Goal: Navigation & Orientation: Find specific page/section

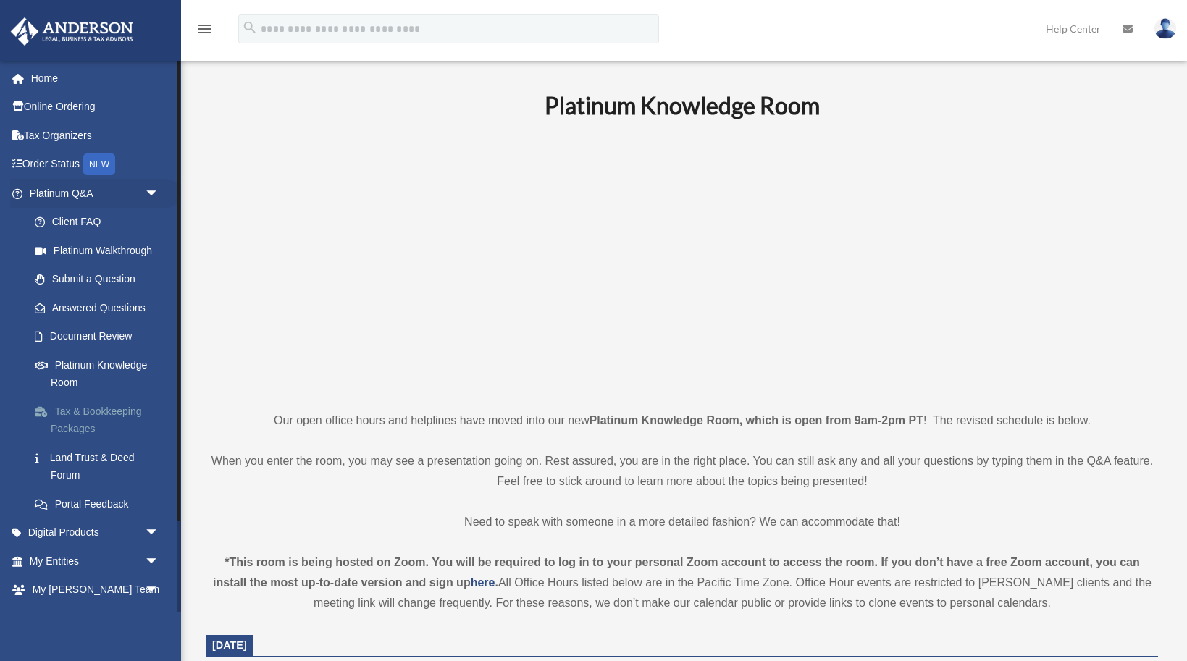
click at [88, 427] on link "Tax & Bookkeeping Packages" at bounding box center [100, 420] width 161 height 46
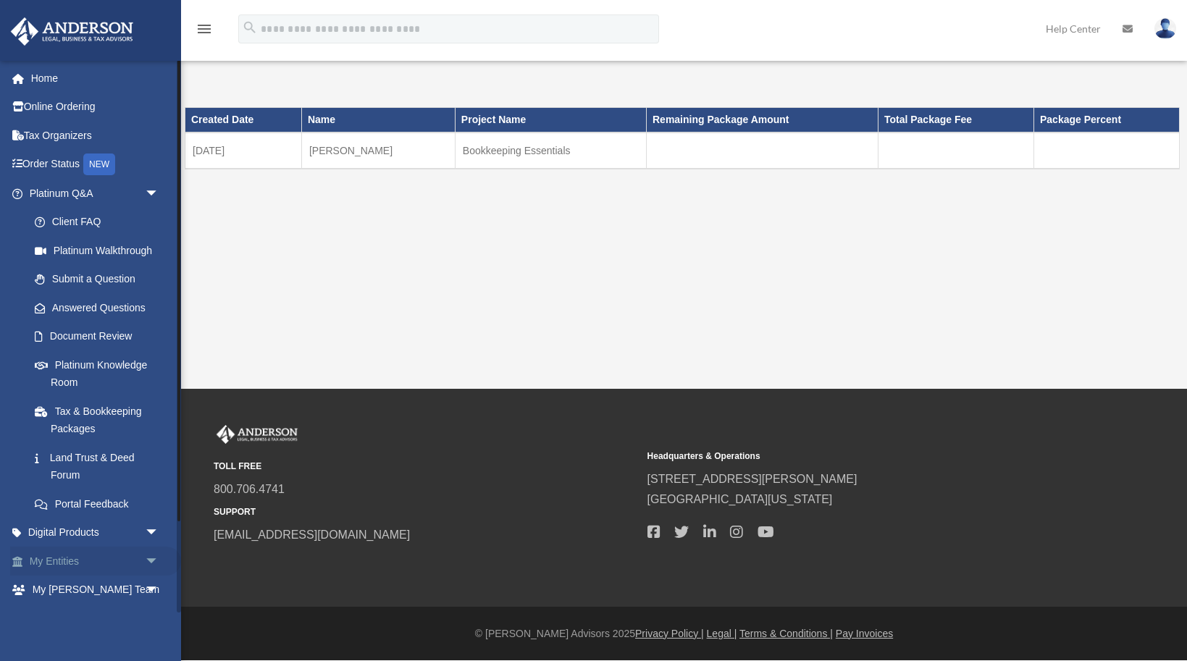
click at [110, 555] on link "My Entities arrow_drop_down" at bounding box center [95, 561] width 171 height 29
click at [153, 556] on span "arrow_drop_down" at bounding box center [159, 562] width 29 height 30
click at [153, 556] on span "arrow_drop_up" at bounding box center [159, 562] width 29 height 30
click at [91, 563] on link "My Entities arrow_drop_down" at bounding box center [95, 561] width 171 height 29
click at [44, 560] on link "My Entities arrow_drop_down" at bounding box center [95, 561] width 171 height 29
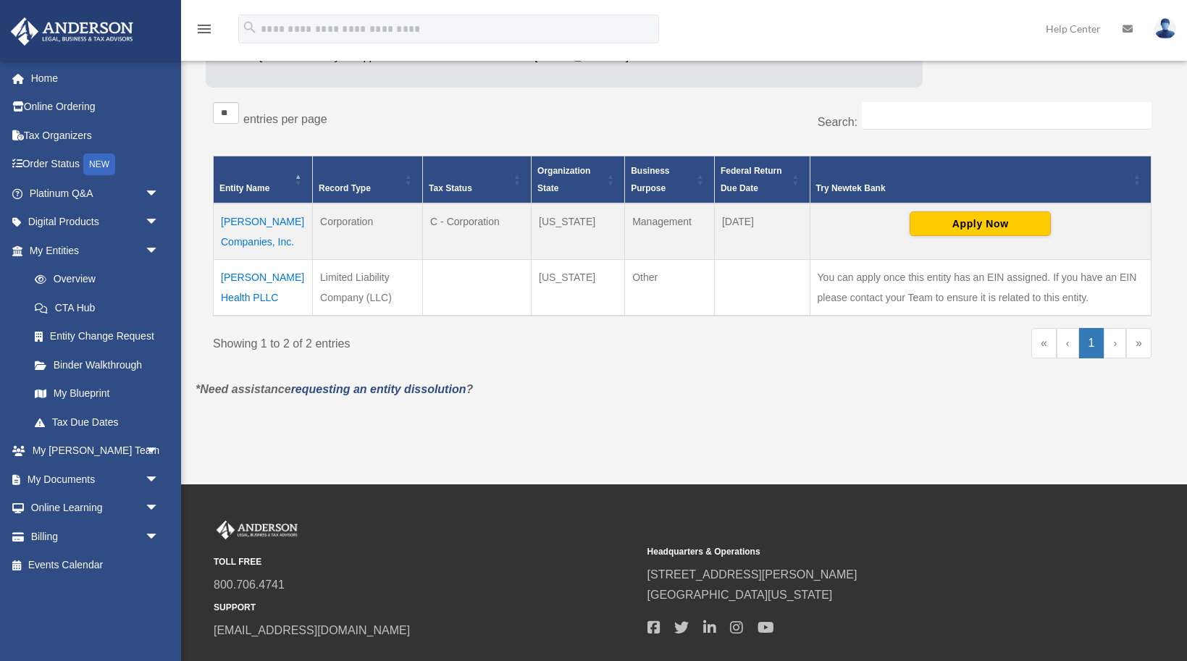
scroll to position [215, 0]
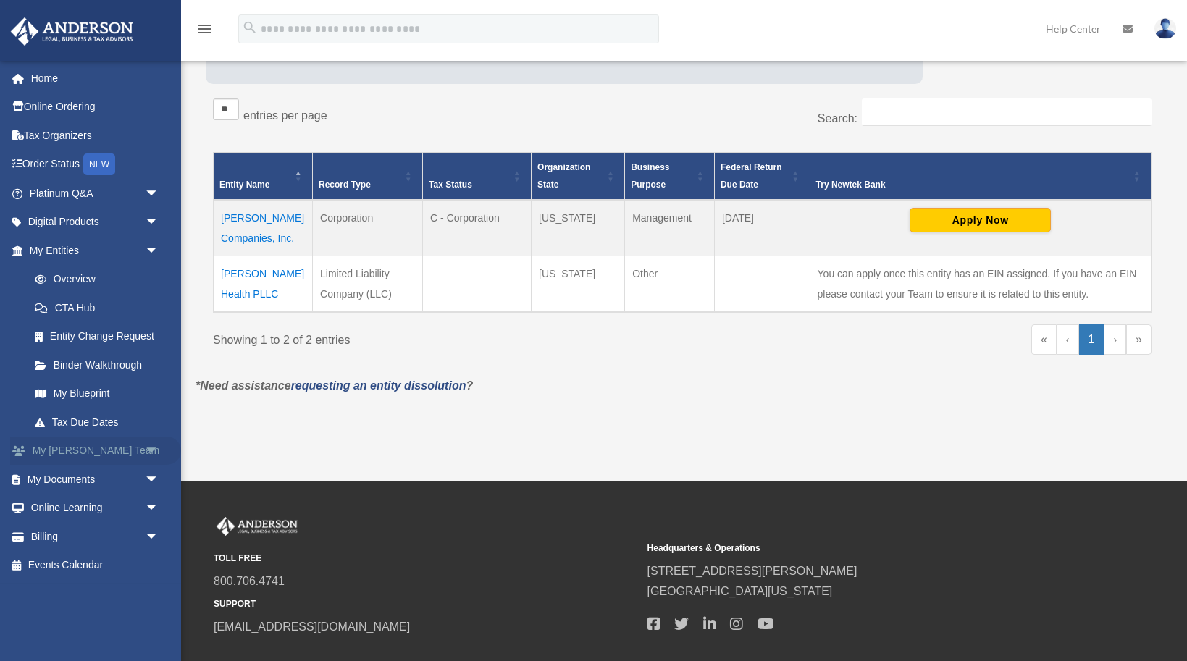
click at [120, 439] on link "My [PERSON_NAME] Team arrow_drop_down" at bounding box center [95, 451] width 171 height 29
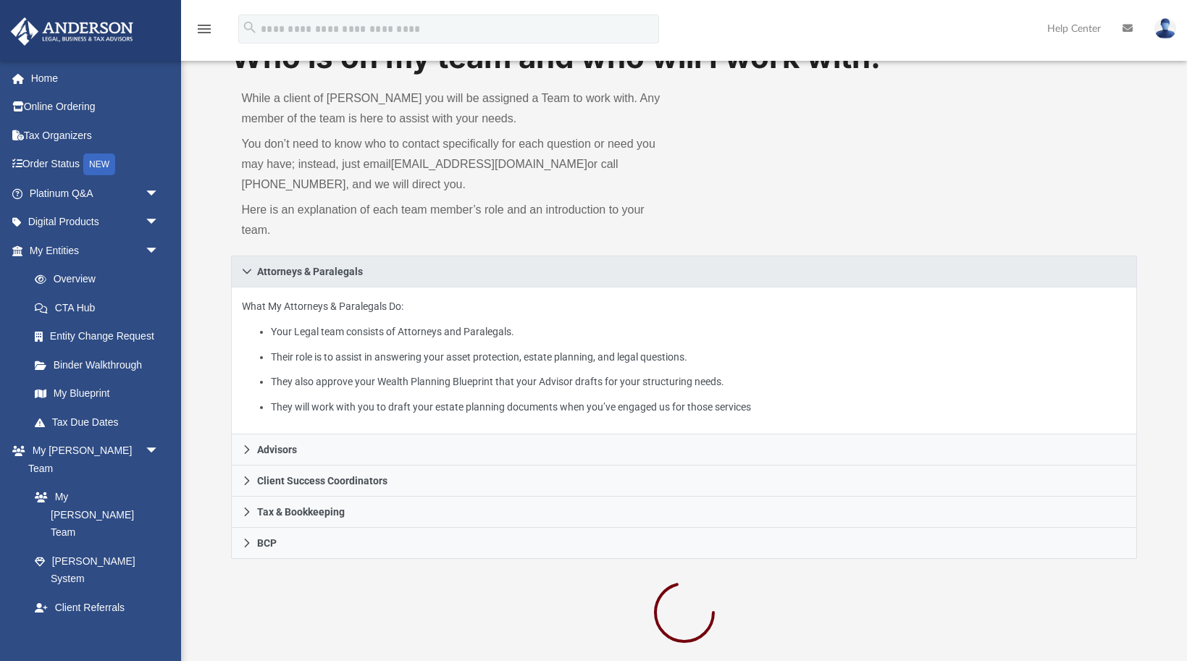
scroll to position [60, 0]
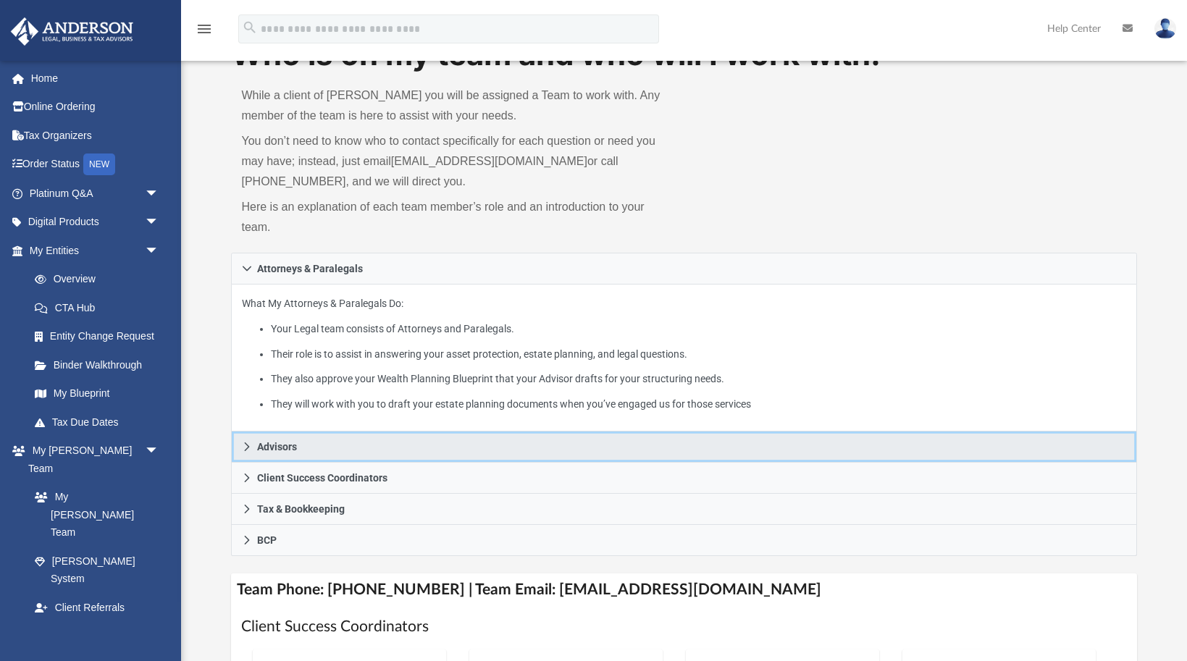
click at [352, 458] on link "Advisors" at bounding box center [684, 447] width 906 height 31
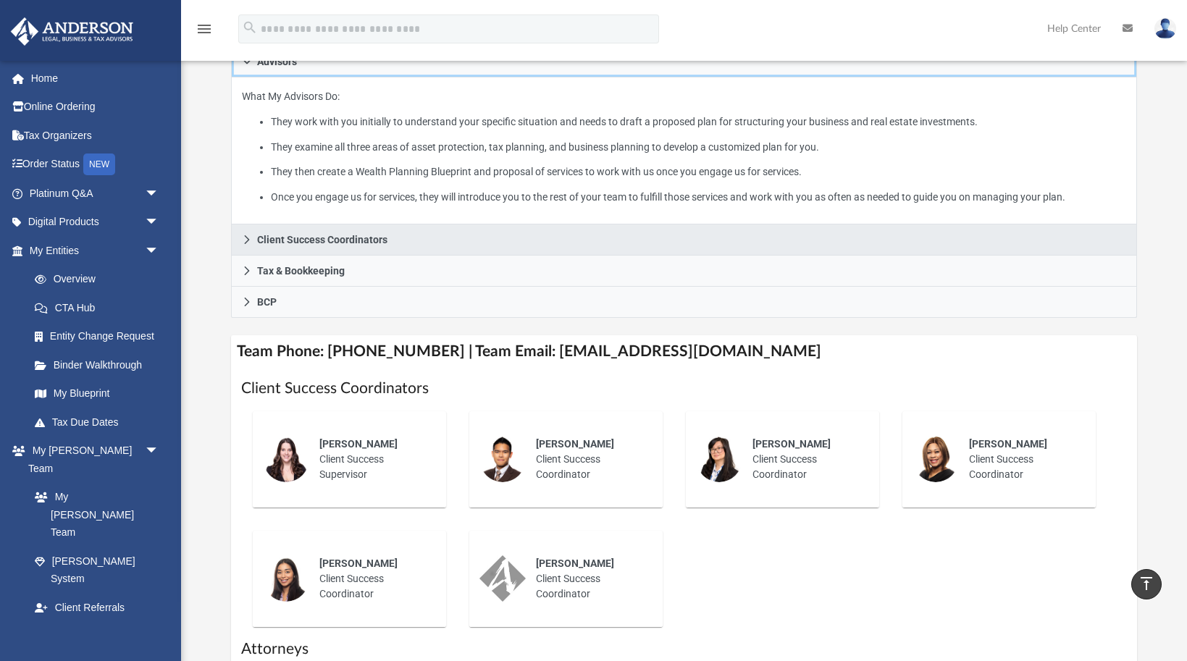
scroll to position [300, 0]
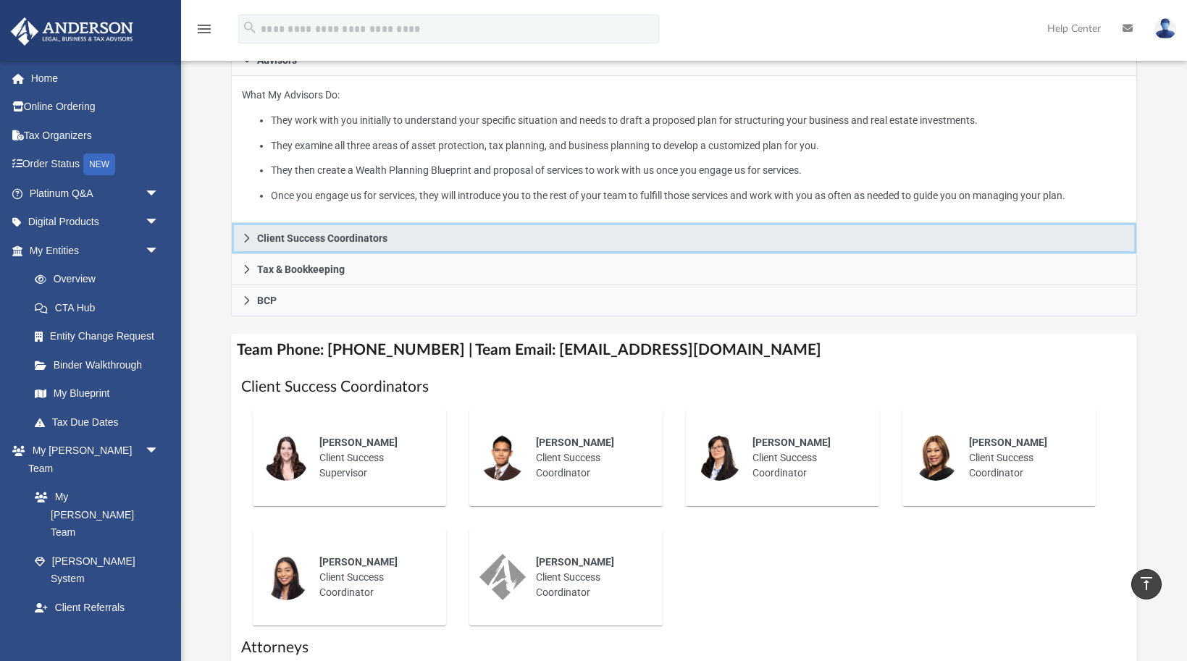
click at [338, 244] on link "Client Success Coordinators" at bounding box center [684, 238] width 906 height 31
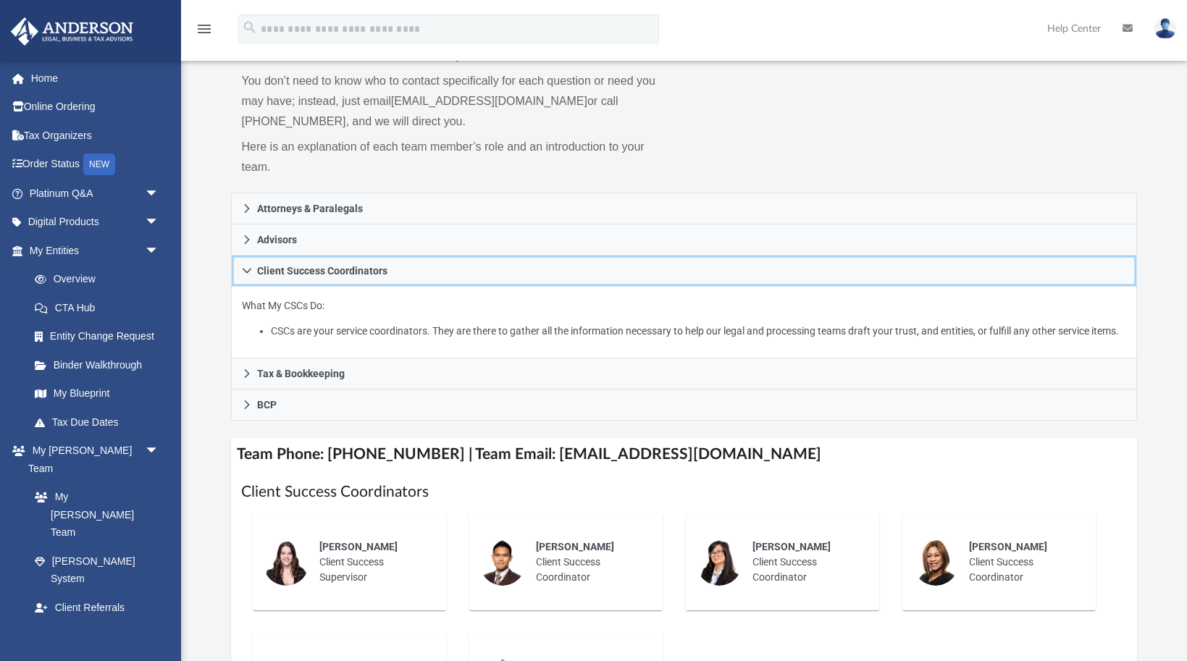
scroll to position [134, 0]
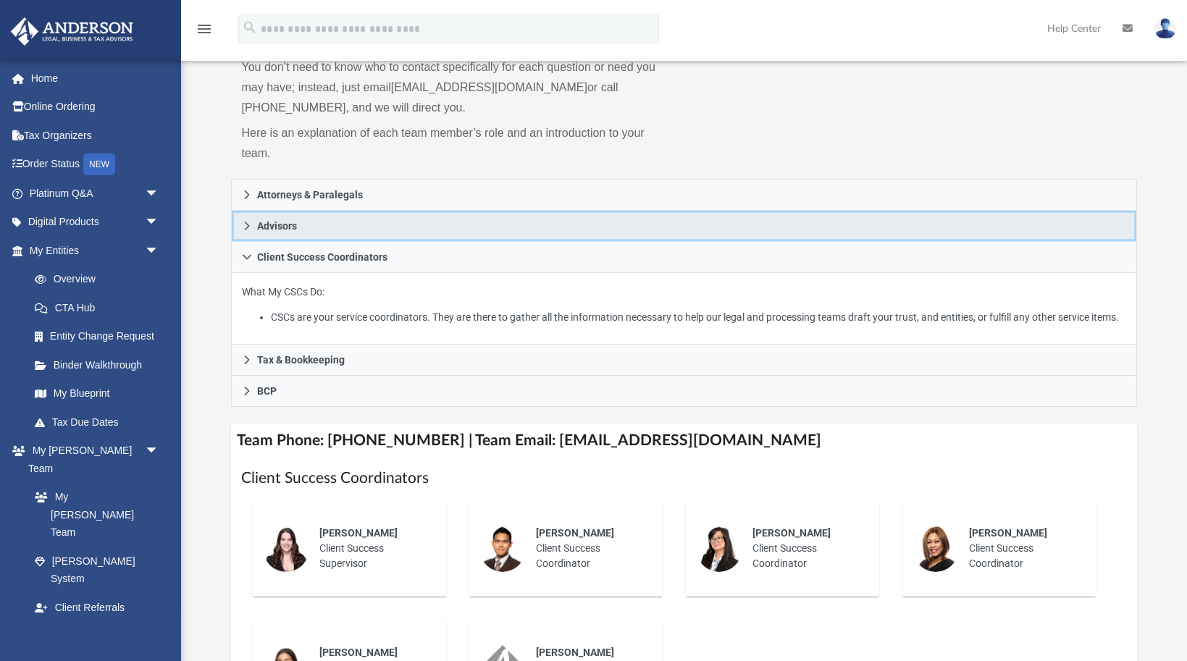
click at [389, 228] on link "Advisors" at bounding box center [684, 226] width 906 height 31
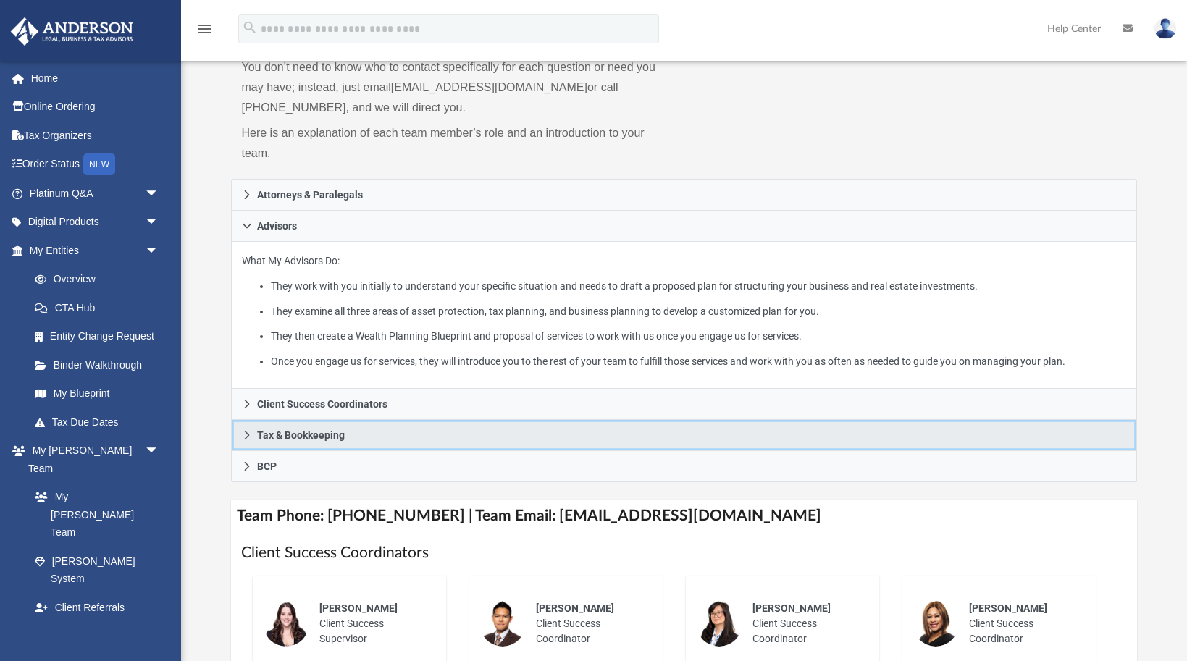
click at [343, 432] on span "Tax & Bookkeeping" at bounding box center [301, 435] width 88 height 10
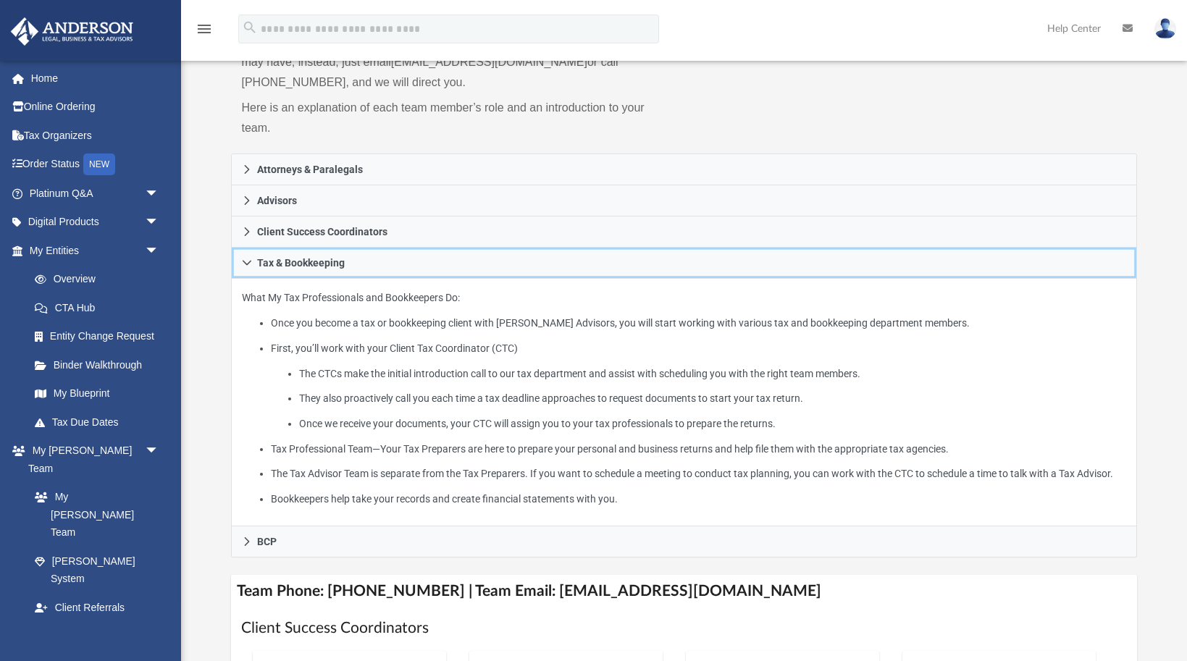
scroll to position [160, 0]
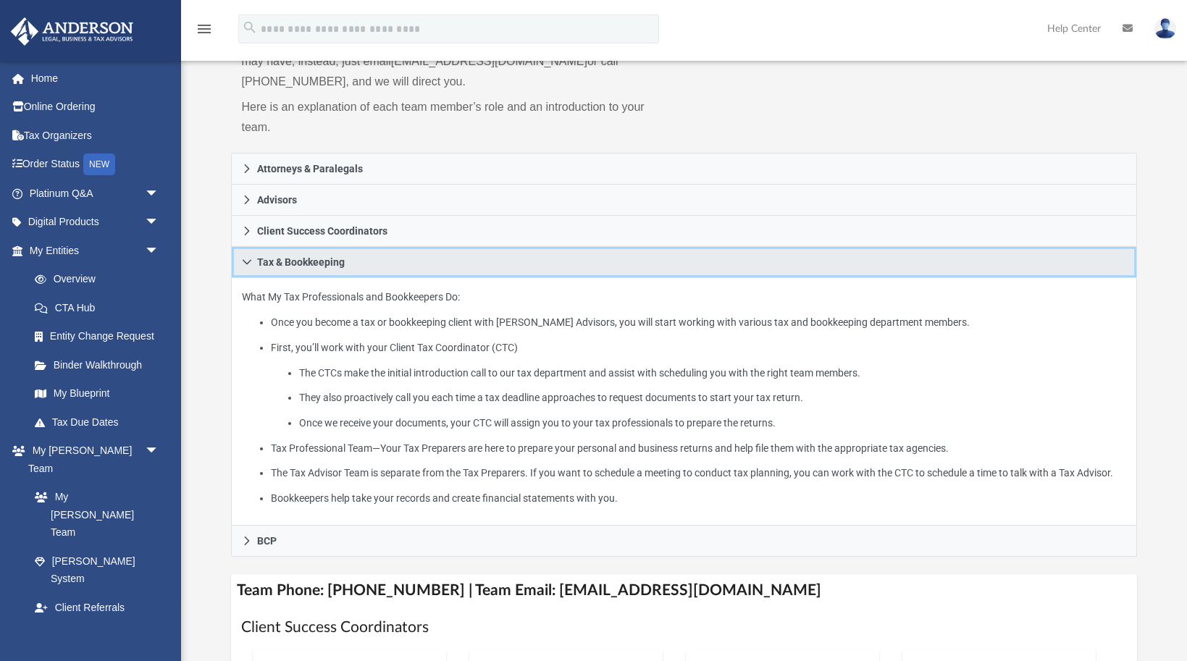
click at [356, 249] on link "Tax & Bookkeeping" at bounding box center [684, 262] width 906 height 31
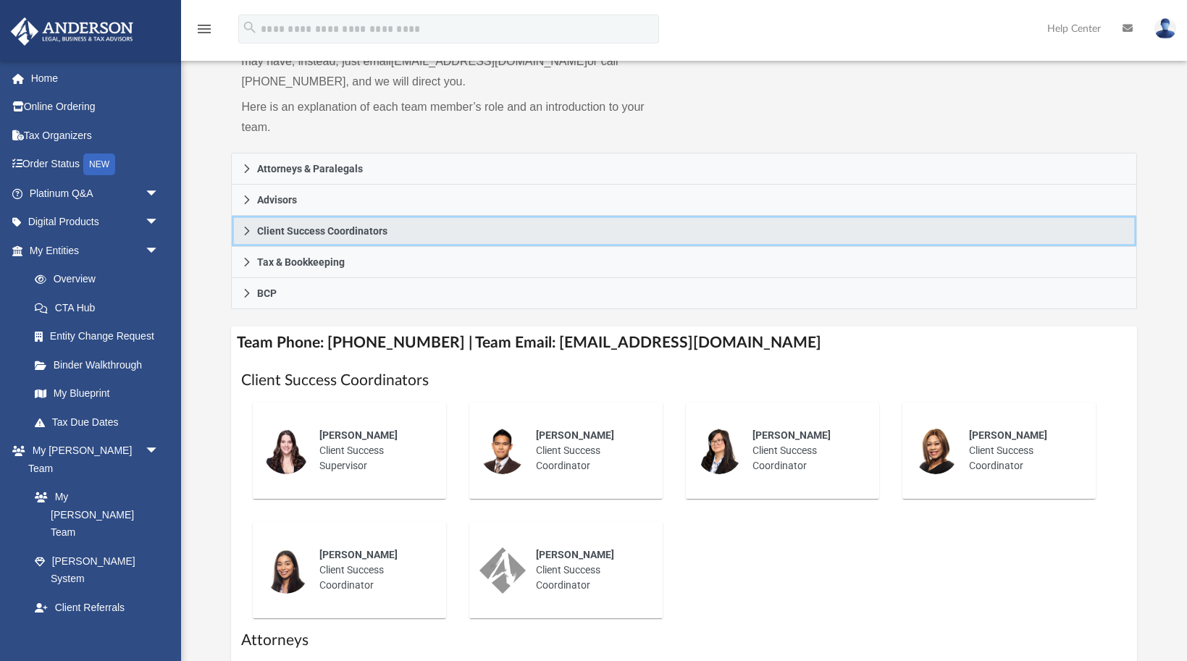
click at [354, 232] on span "Client Success Coordinators" at bounding box center [322, 231] width 130 height 10
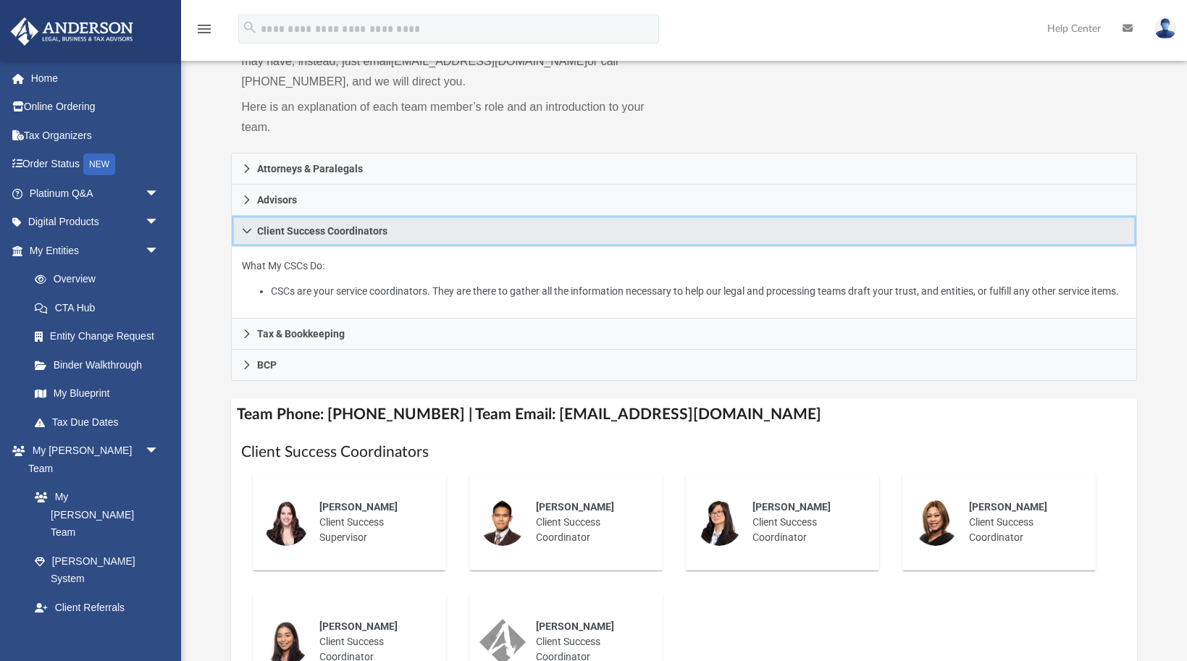
click at [354, 232] on span "Client Success Coordinators" at bounding box center [322, 231] width 130 height 10
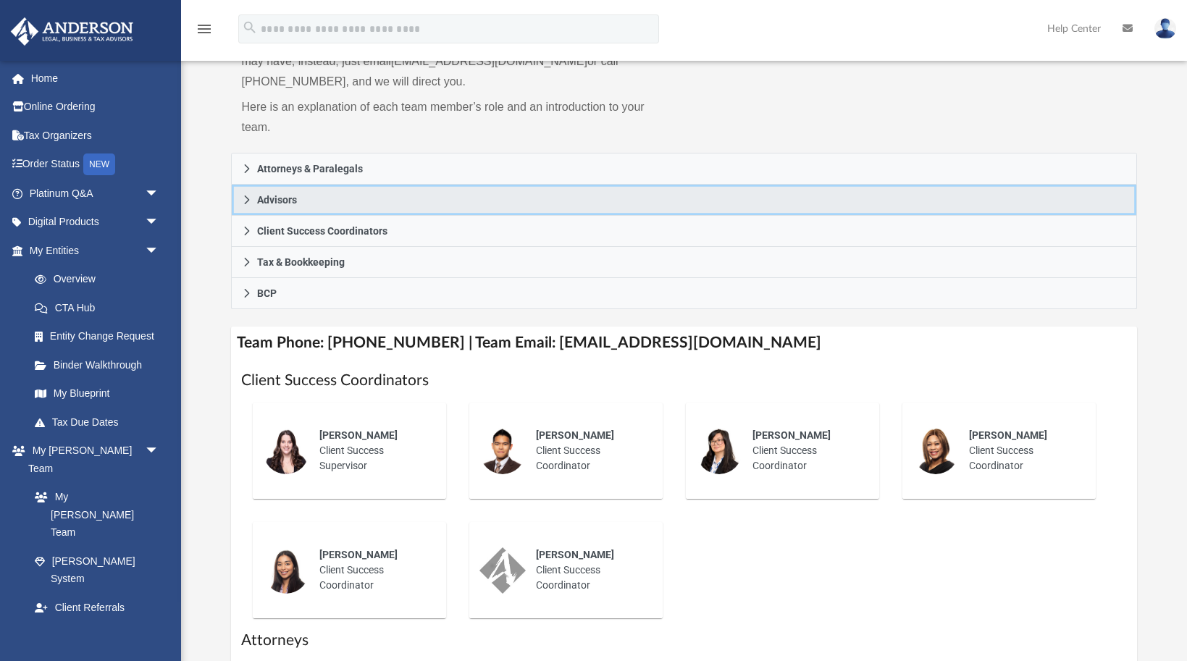
click at [348, 201] on link "Advisors" at bounding box center [684, 200] width 906 height 31
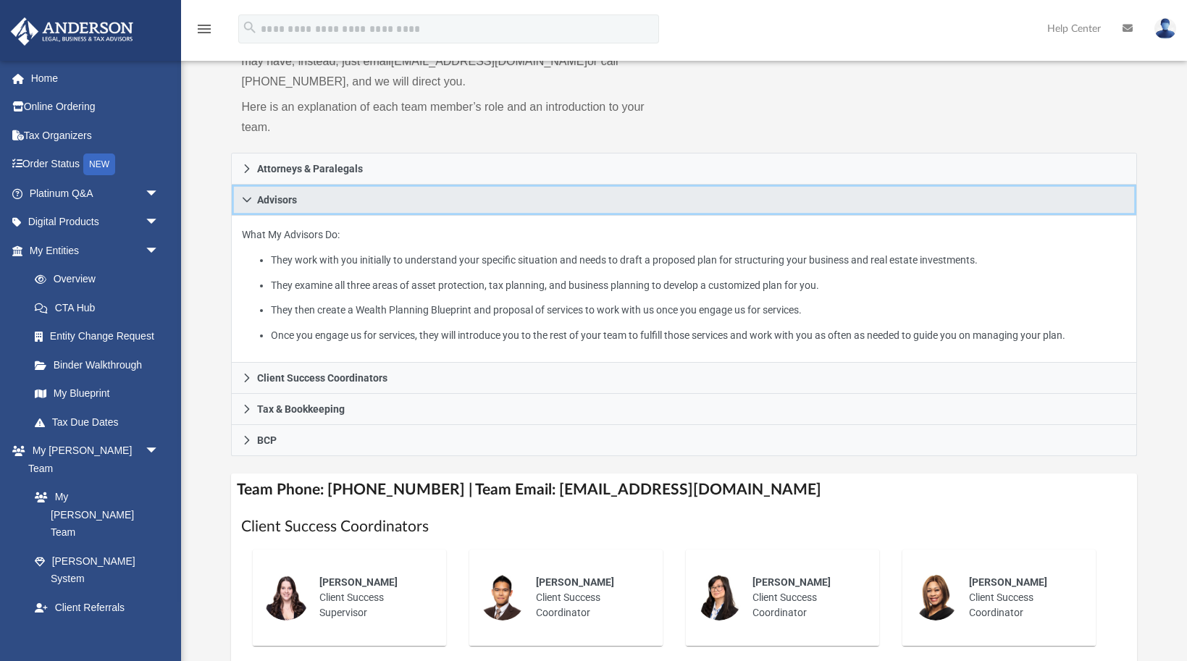
click at [348, 201] on link "Advisors" at bounding box center [684, 200] width 906 height 31
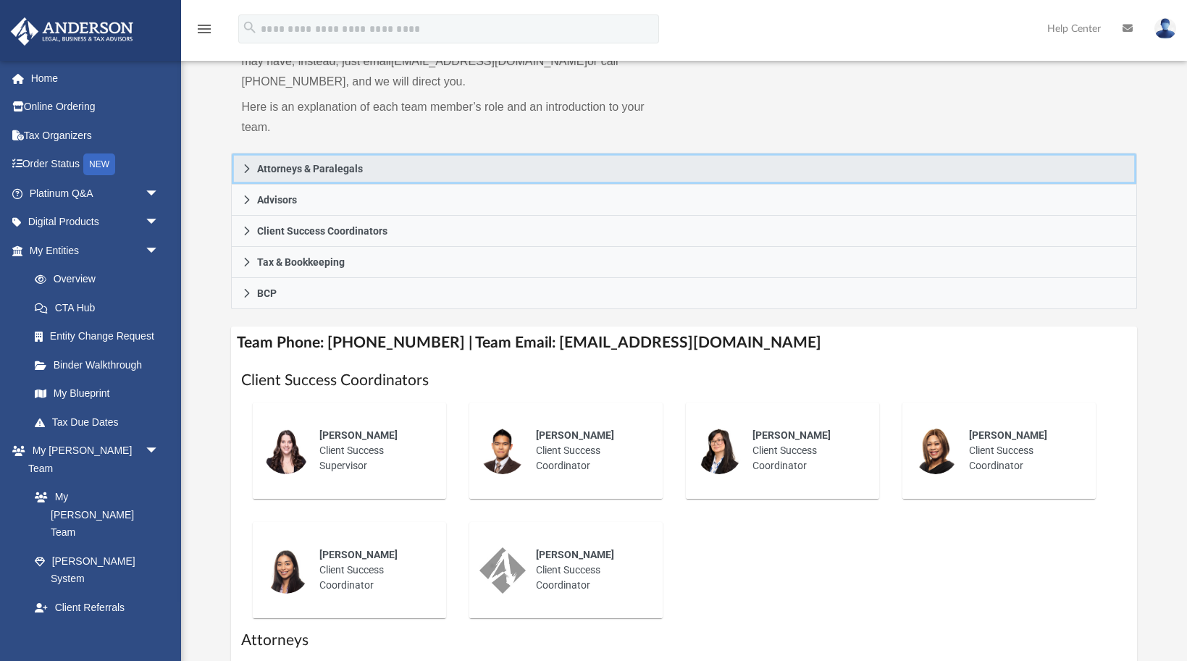
click at [354, 173] on span "Attorneys & Paralegals" at bounding box center [310, 169] width 106 height 10
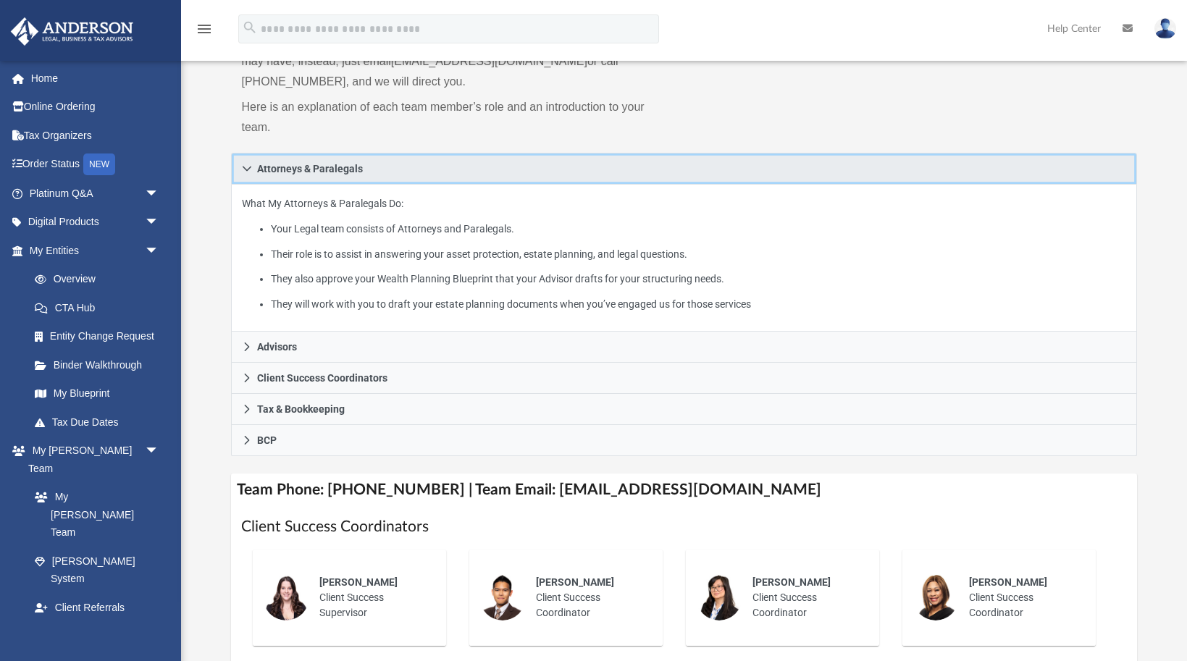
click at [354, 173] on span "Attorneys & Paralegals" at bounding box center [310, 169] width 106 height 10
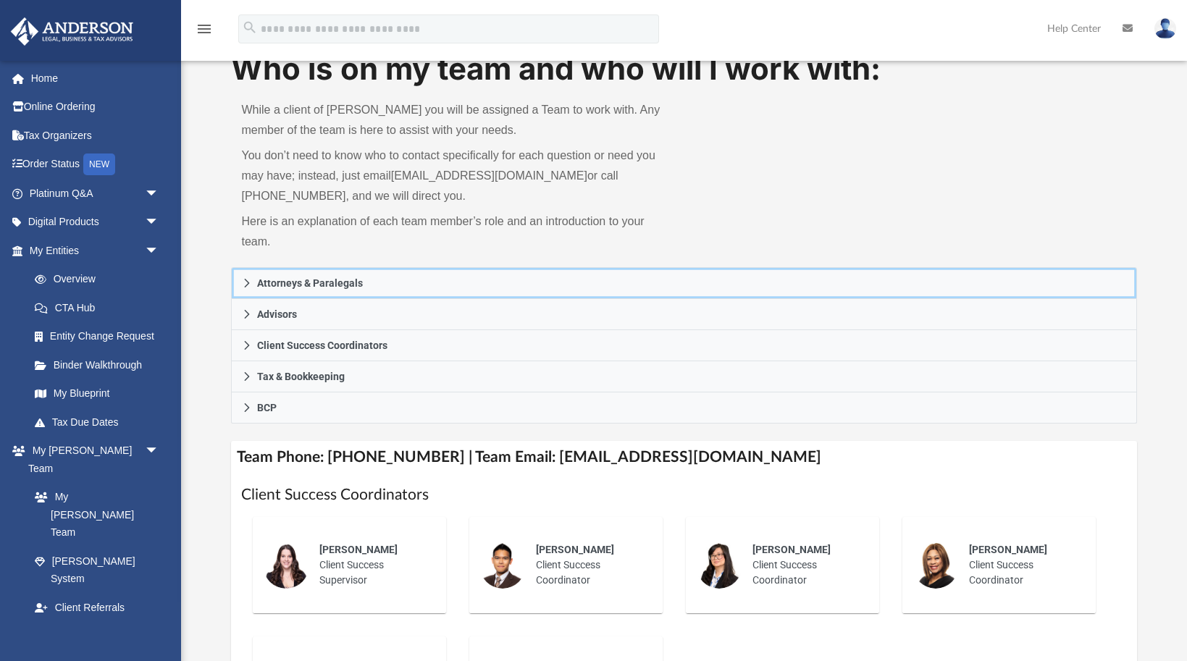
scroll to position [0, 0]
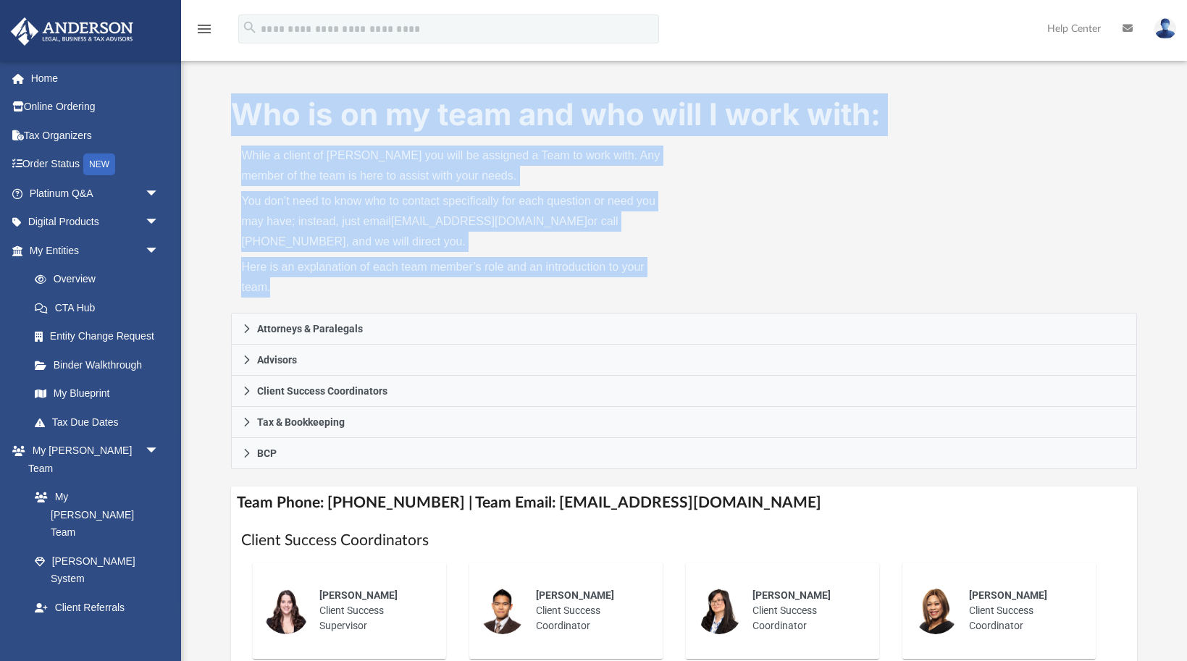
drag, startPoint x: 280, startPoint y: 288, endPoint x: 241, endPoint y: 131, distance: 161.8
click at [241, 131] on div "Who is on my team and who will I work with: While a client of Anderson you will…" at bounding box center [684, 203] width 906 height 220
click at [207, 130] on div "Who is on my team and who will I work with: While a client of Anderson you will…" at bounding box center [684, 658] width 1006 height 1130
drag, startPoint x: 279, startPoint y: 295, endPoint x: 230, endPoint y: 104, distance: 196.8
click at [230, 104] on div "Who is on my team and who will I work with: While a client of Anderson you will…" at bounding box center [684, 658] width 1006 height 1130
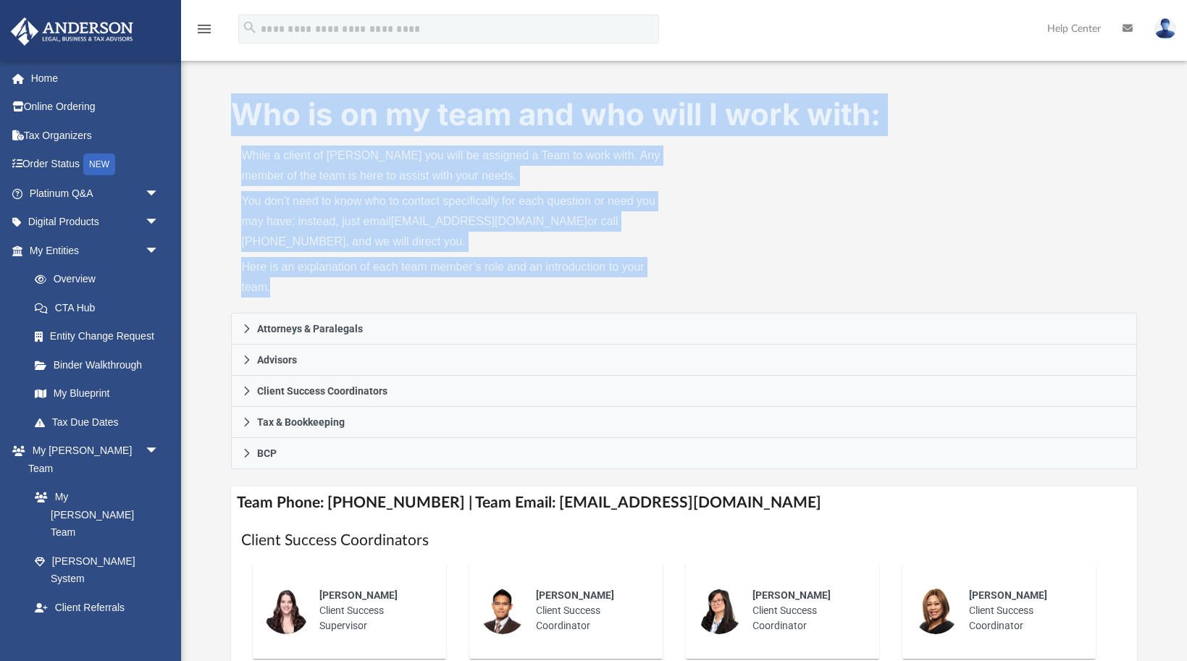
click at [221, 104] on div "Who is on my team and who will I work with: While a client of Anderson you will…" at bounding box center [684, 658] width 1006 height 1130
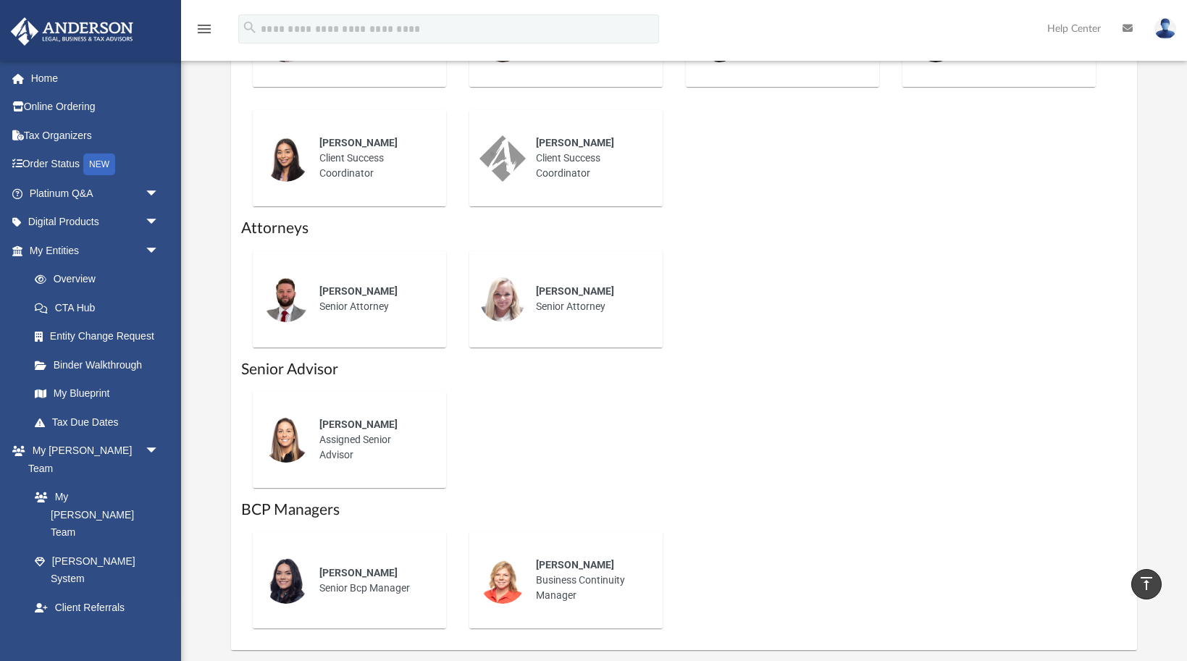
scroll to position [653, 0]
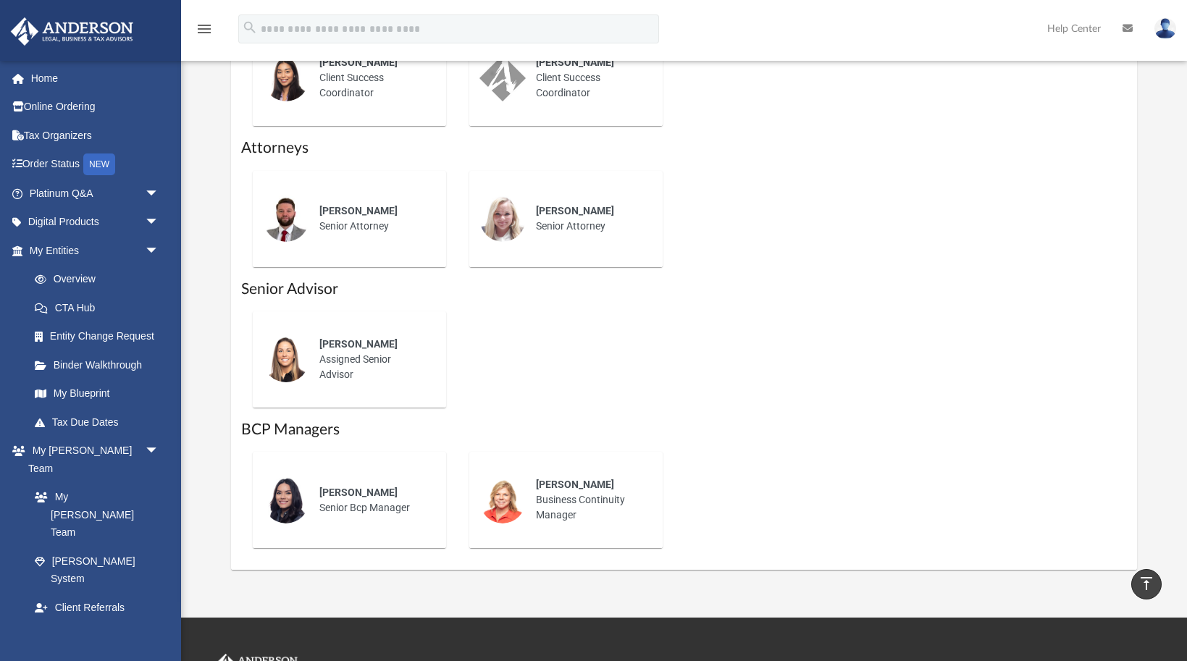
click at [354, 341] on span "Alison Hudson" at bounding box center [358, 344] width 78 height 12
click at [476, 353] on div "Alison Hudson Assigned Senior Advisor" at bounding box center [683, 360] width 885 height 120
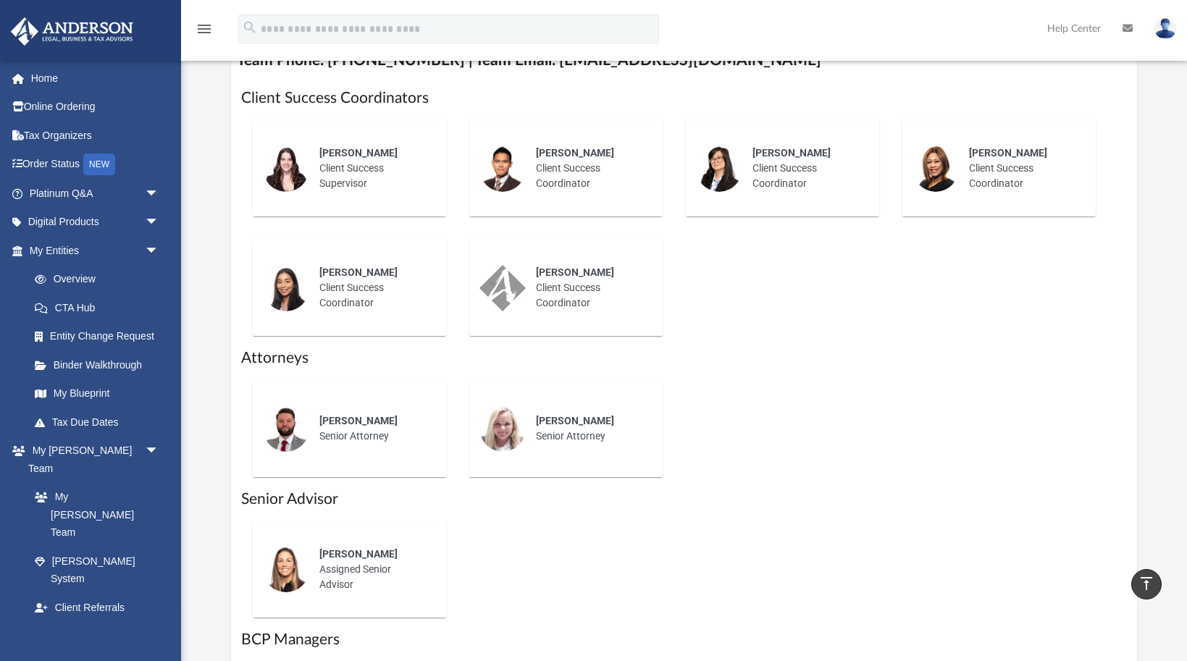
scroll to position [351, 0]
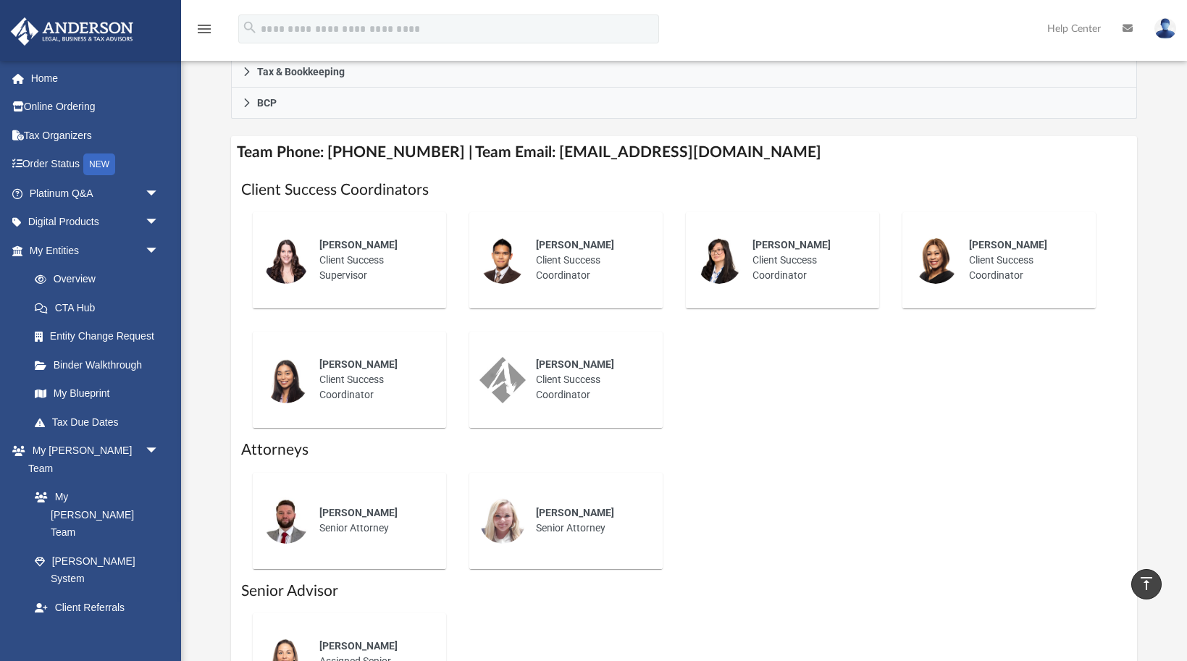
click at [344, 150] on h4 "Team Phone: (725) 201-7371 | Team Email: myteam@andersonadvisors.com" at bounding box center [684, 152] width 906 height 33
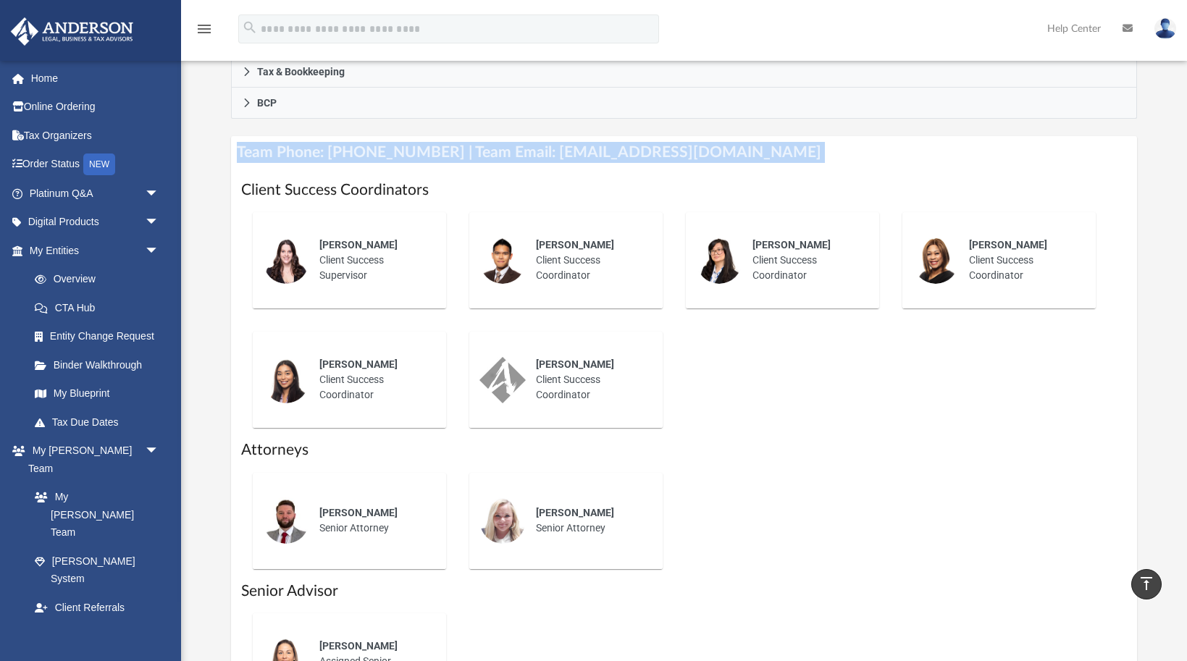
click at [344, 150] on h4 "Team Phone: (725) 201-7371 | Team Email: myteam@andersonadvisors.com" at bounding box center [684, 152] width 906 height 33
click at [344, 149] on h4 "Team Phone: (725) 201-7371 | Team Email: myteam@andersonadvisors.com" at bounding box center [684, 152] width 906 height 33
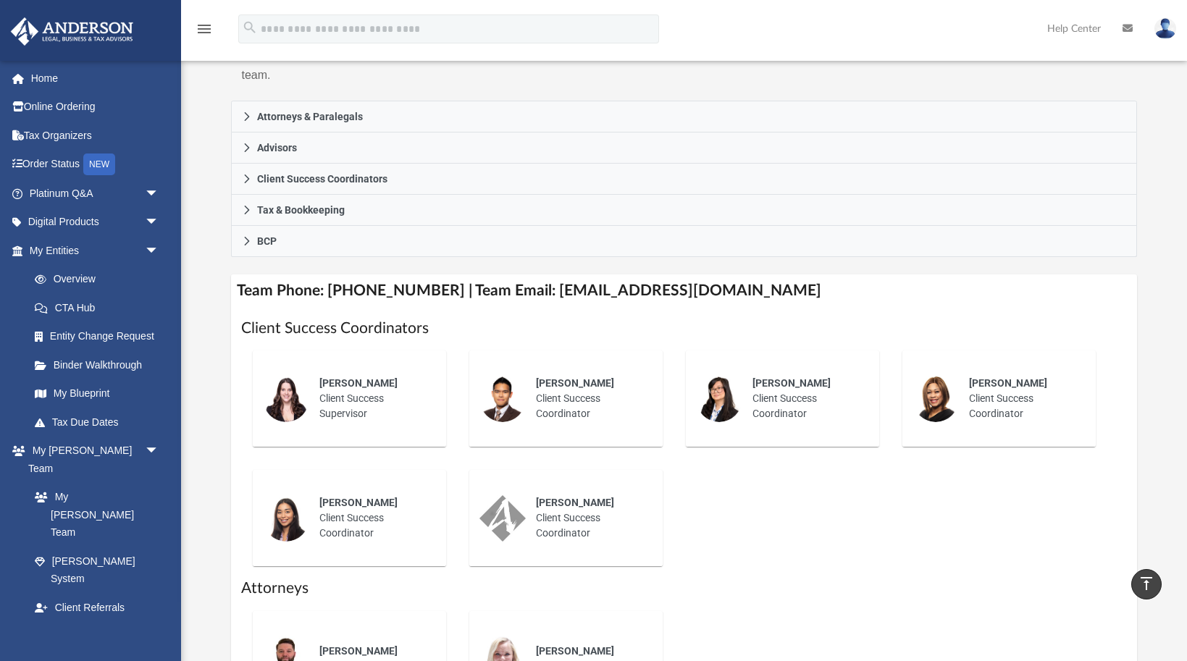
scroll to position [0, 0]
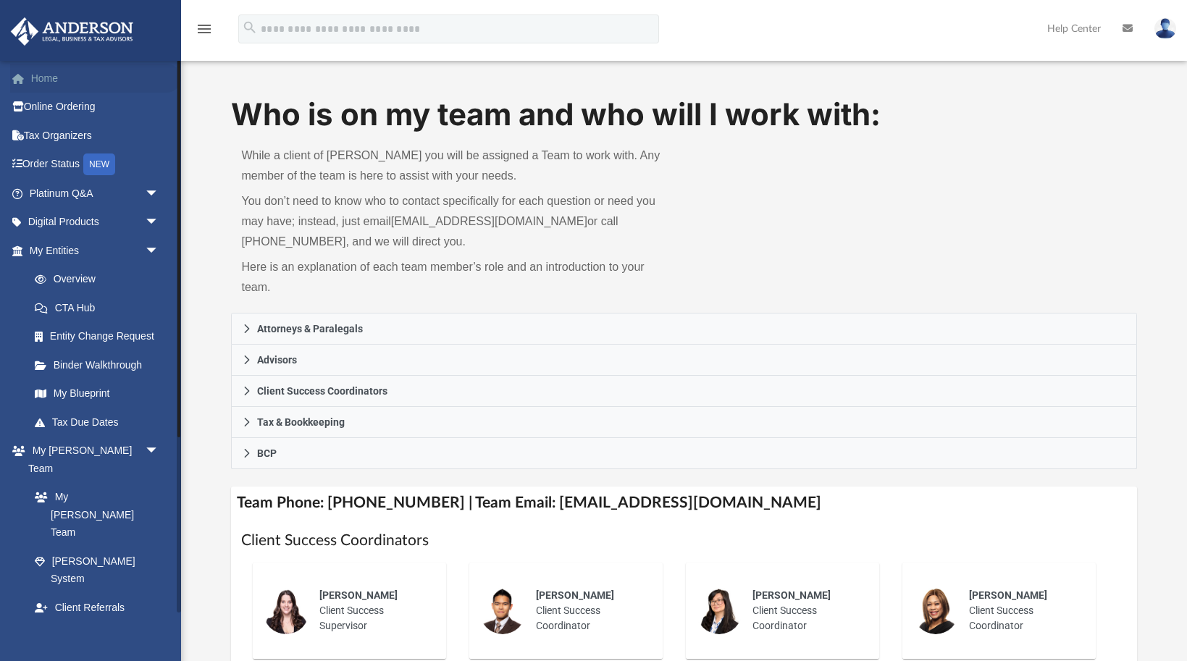
click at [92, 86] on link "Home" at bounding box center [95, 78] width 171 height 29
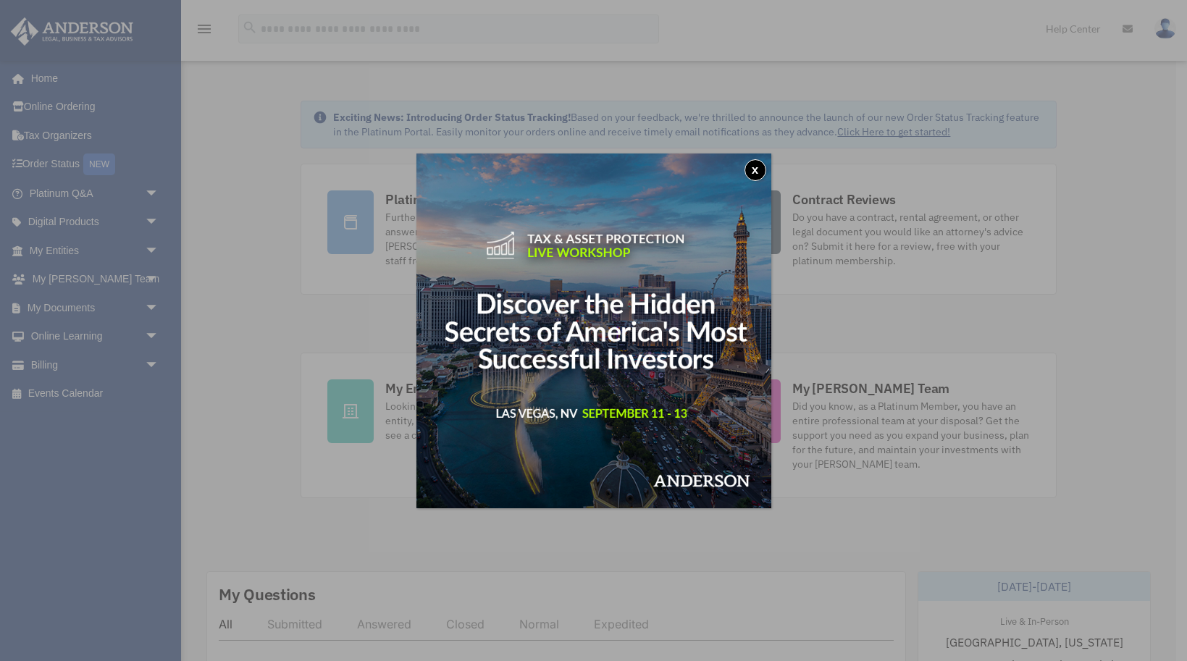
click at [757, 163] on button "x" at bounding box center [756, 170] width 22 height 22
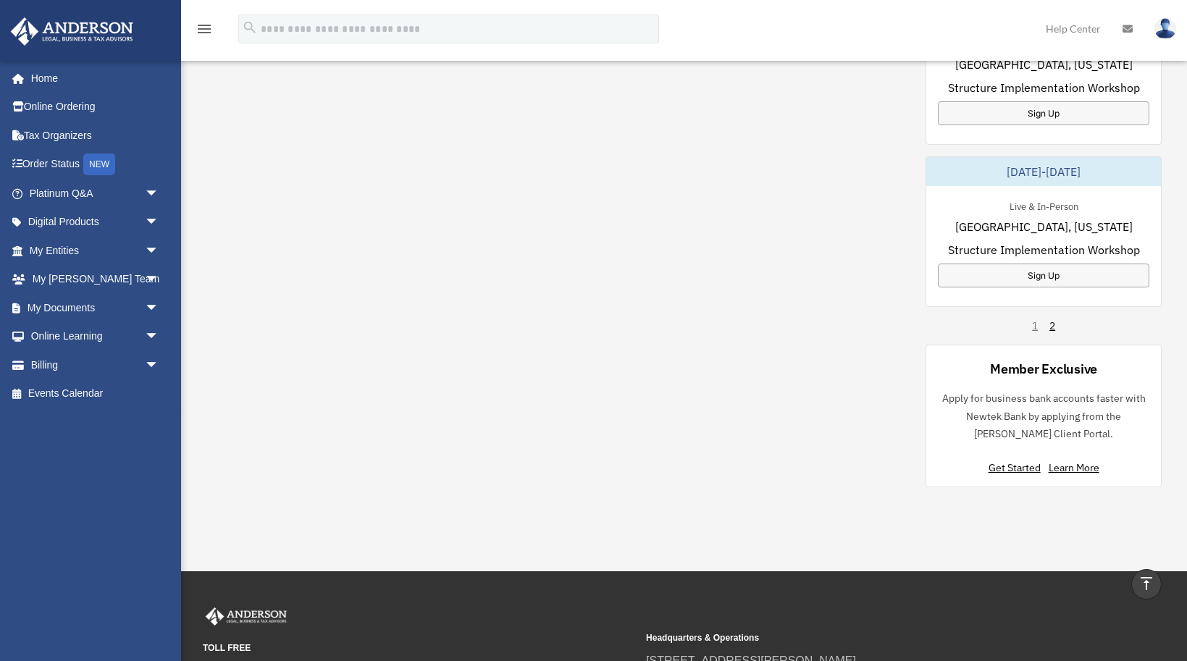
scroll to position [903, 0]
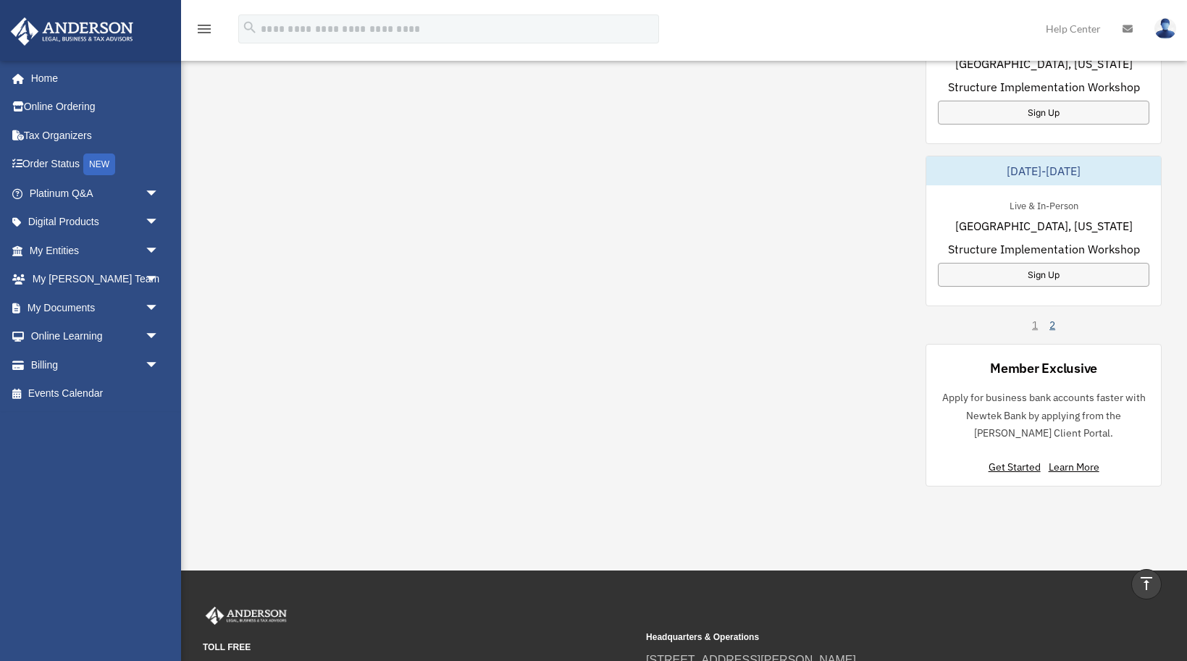
click at [1052, 329] on link "2" at bounding box center [1053, 325] width 6 height 14
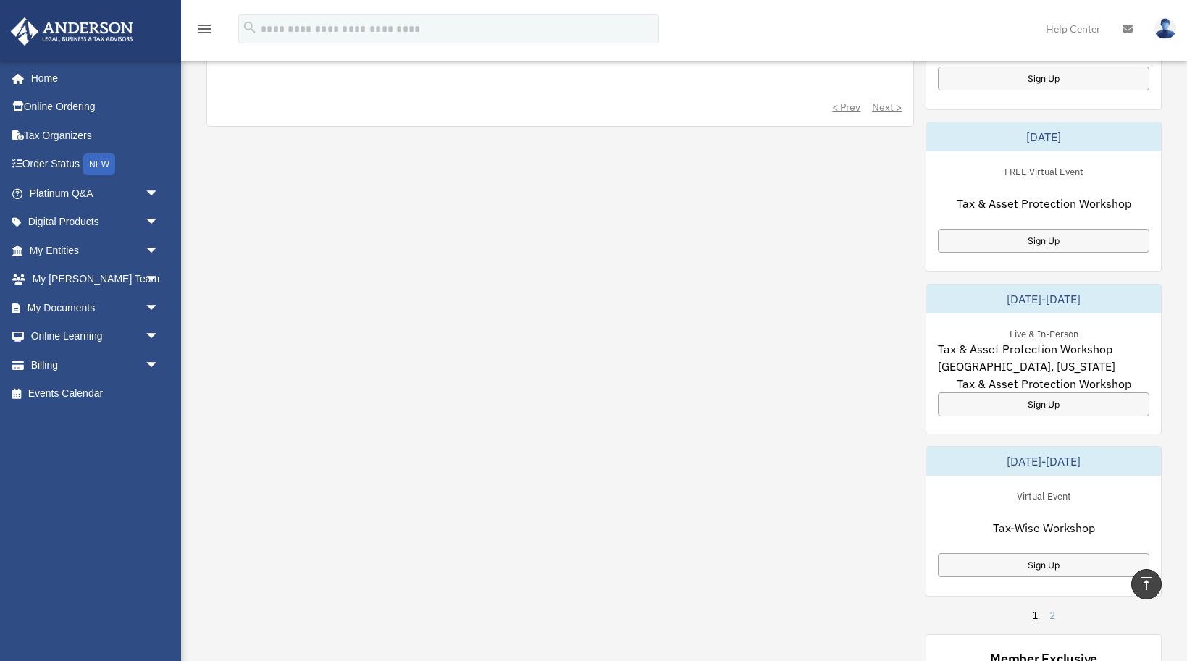
scroll to position [978, 0]
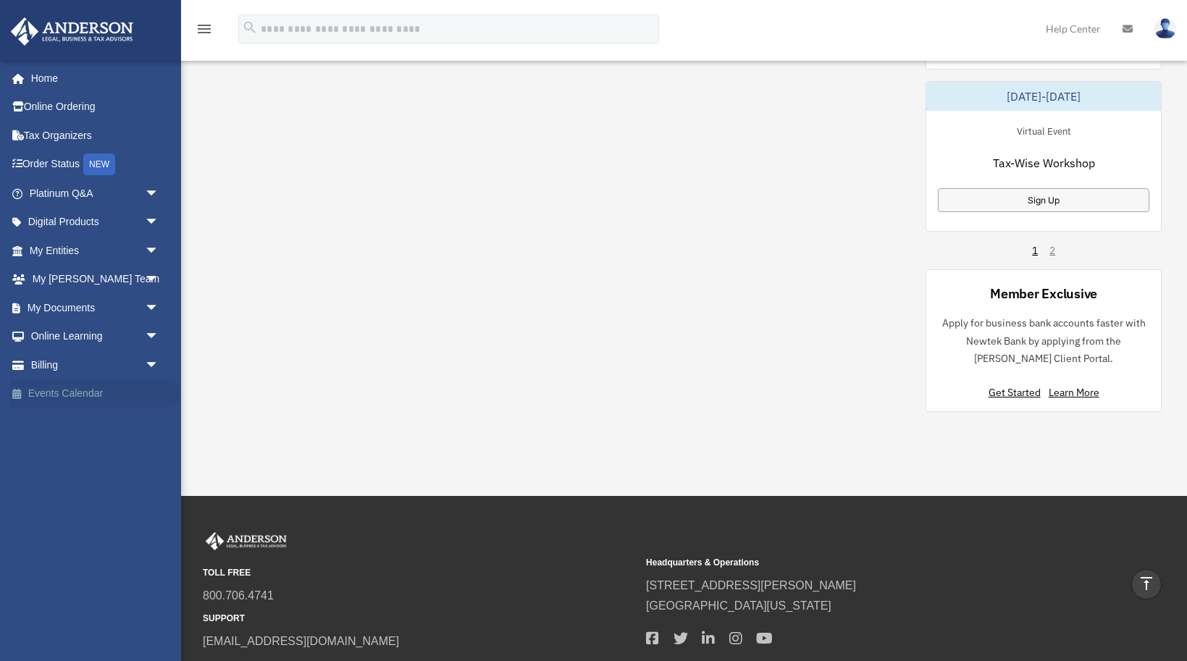
click at [57, 396] on link "Events Calendar" at bounding box center [95, 394] width 171 height 29
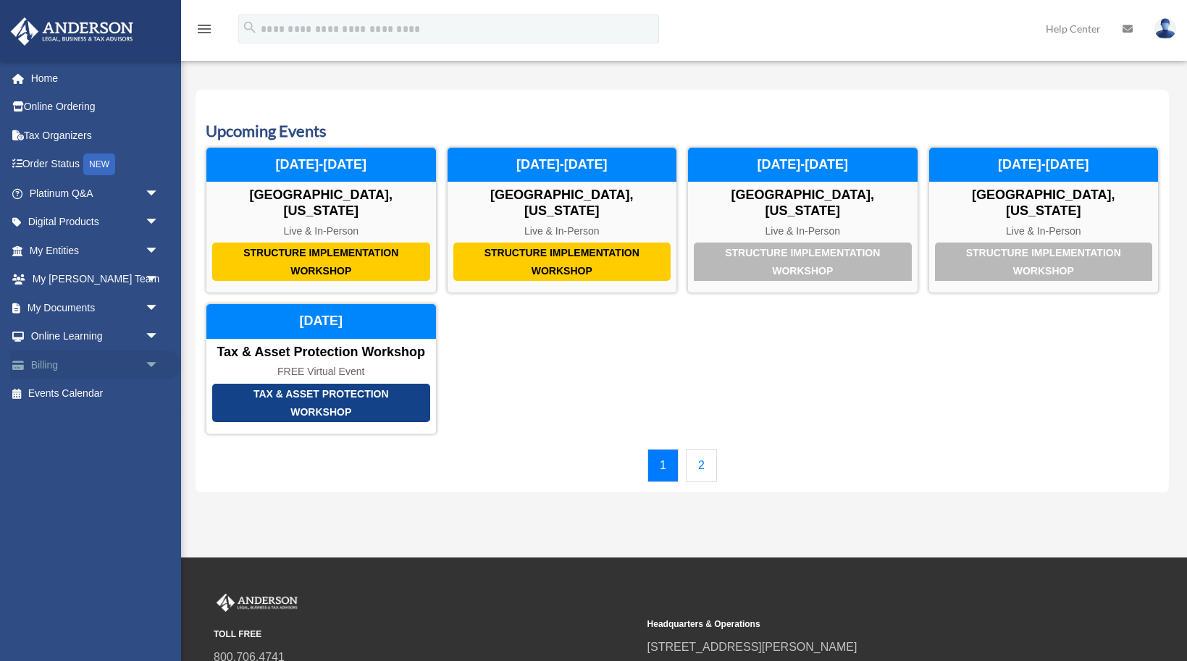
click at [149, 364] on span "arrow_drop_down" at bounding box center [159, 366] width 29 height 30
click at [145, 330] on span "arrow_drop_down" at bounding box center [159, 337] width 29 height 30
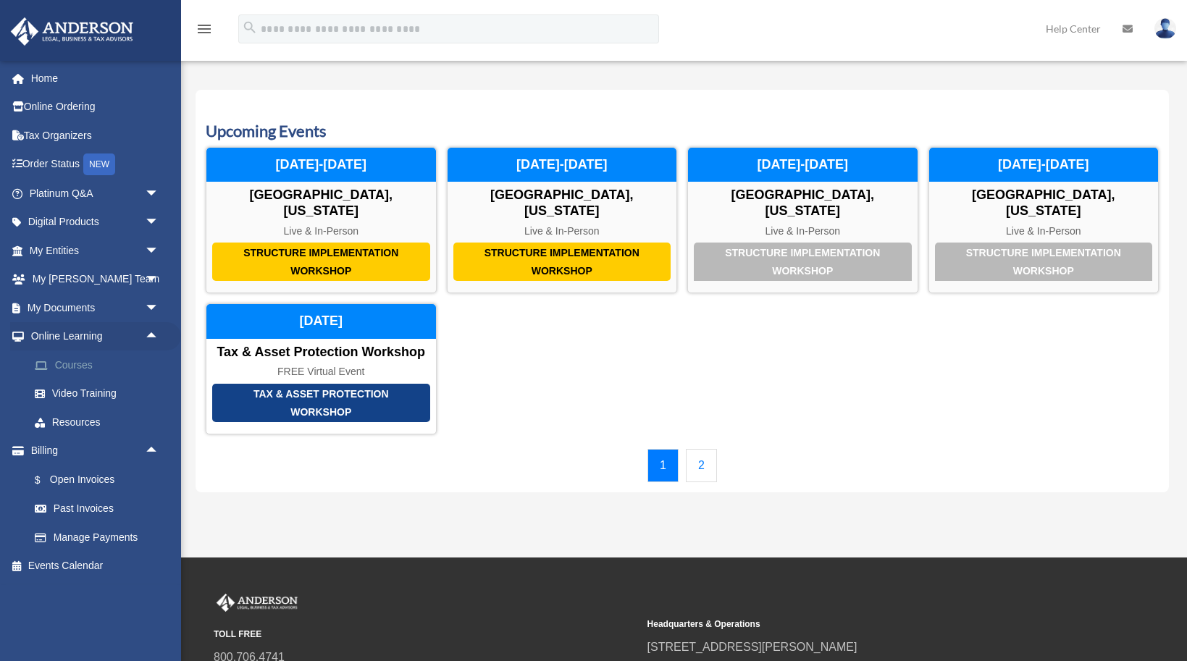
click at [83, 367] on link "Courses" at bounding box center [100, 365] width 161 height 29
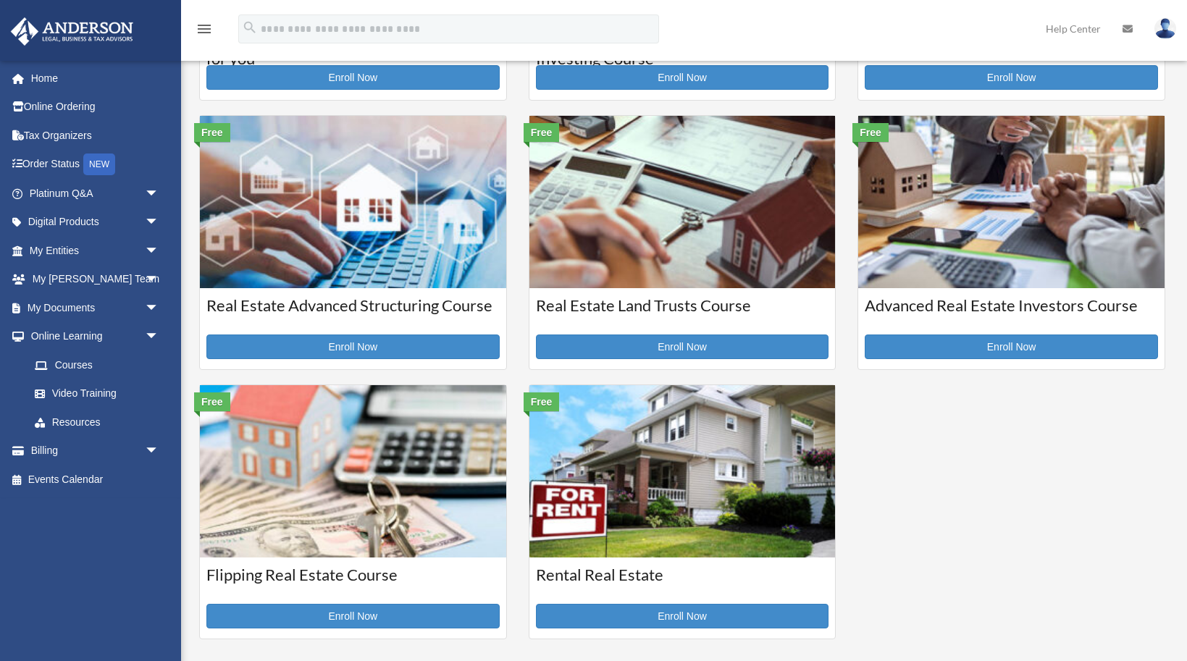
scroll to position [247, 0]
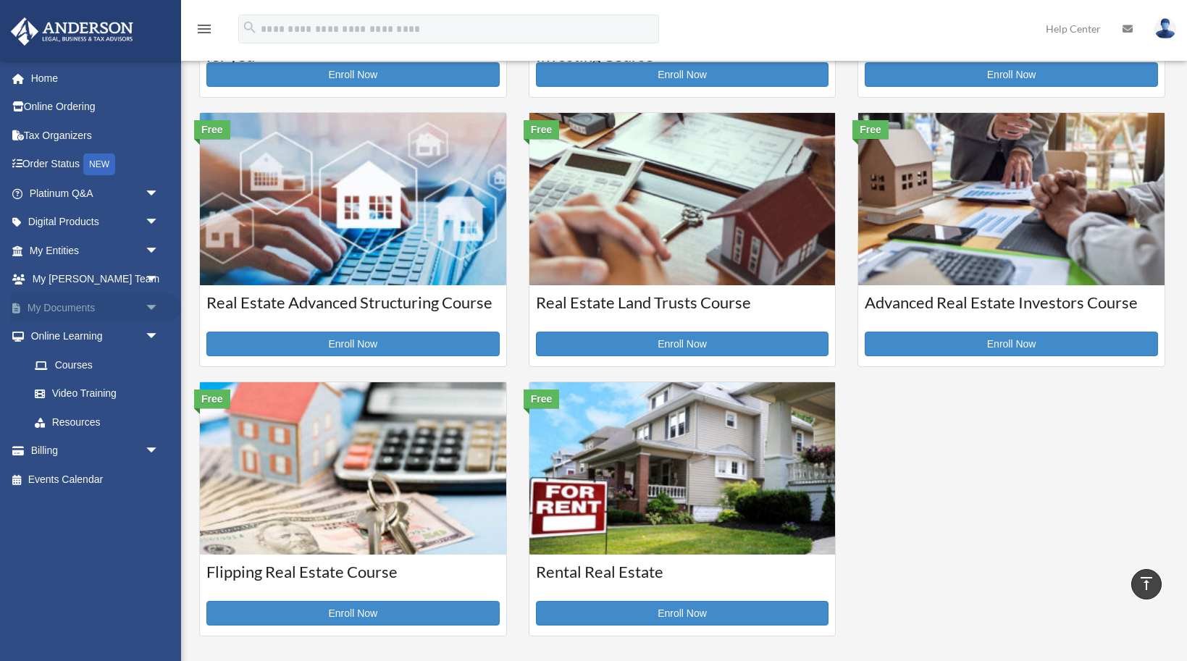
click at [109, 306] on link "My Documents arrow_drop_down" at bounding box center [95, 307] width 171 height 29
click at [163, 311] on span "arrow_drop_down" at bounding box center [159, 308] width 29 height 30
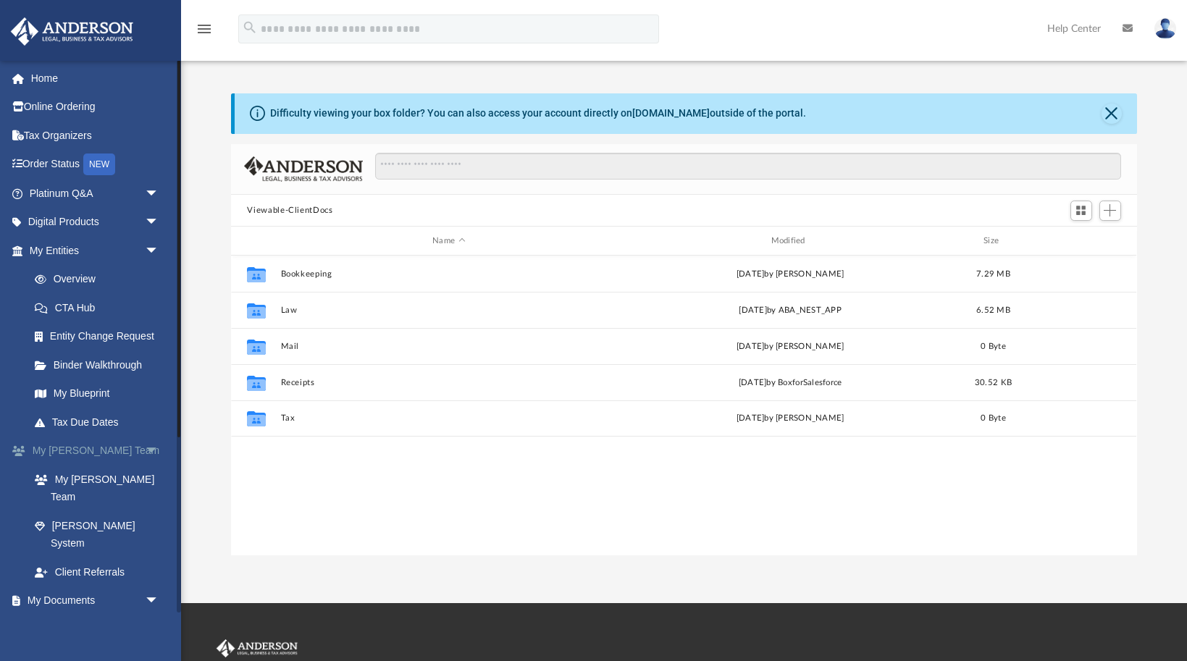
click at [145, 448] on span "arrow_drop_down" at bounding box center [159, 452] width 29 height 30
click at [145, 448] on span "arrow_drop_up" at bounding box center [159, 452] width 29 height 30
click at [145, 448] on span "arrow_drop_down" at bounding box center [159, 452] width 29 height 30
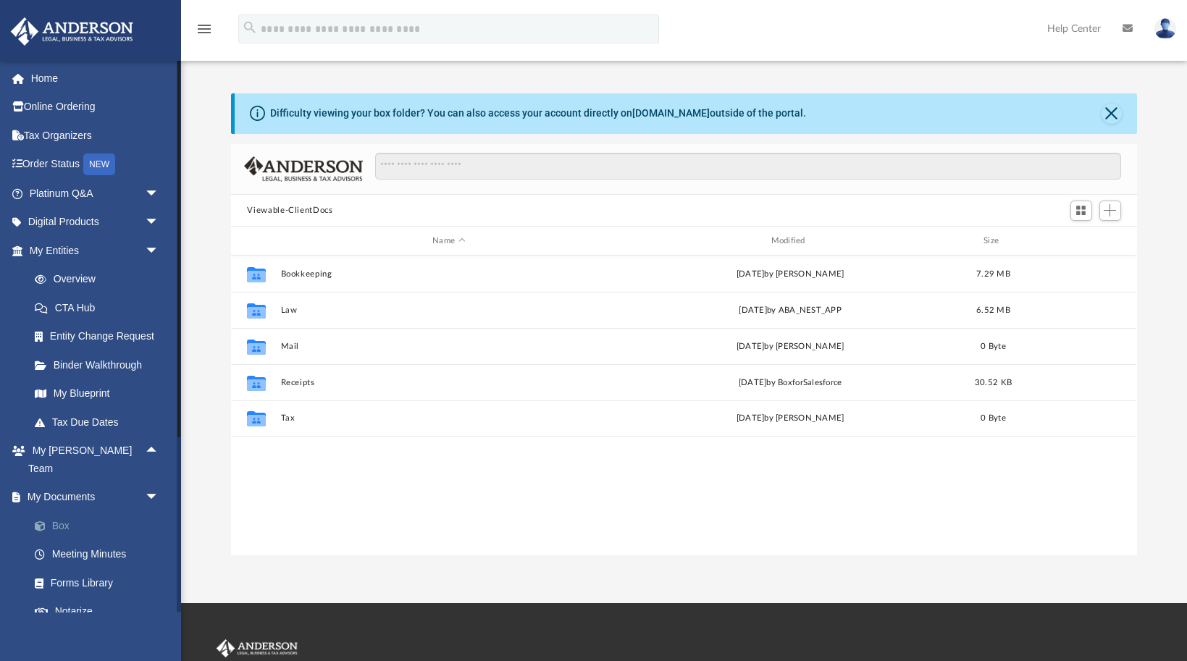
click at [47, 522] on span at bounding box center [47, 527] width 9 height 10
